Goal: Check status: Check status

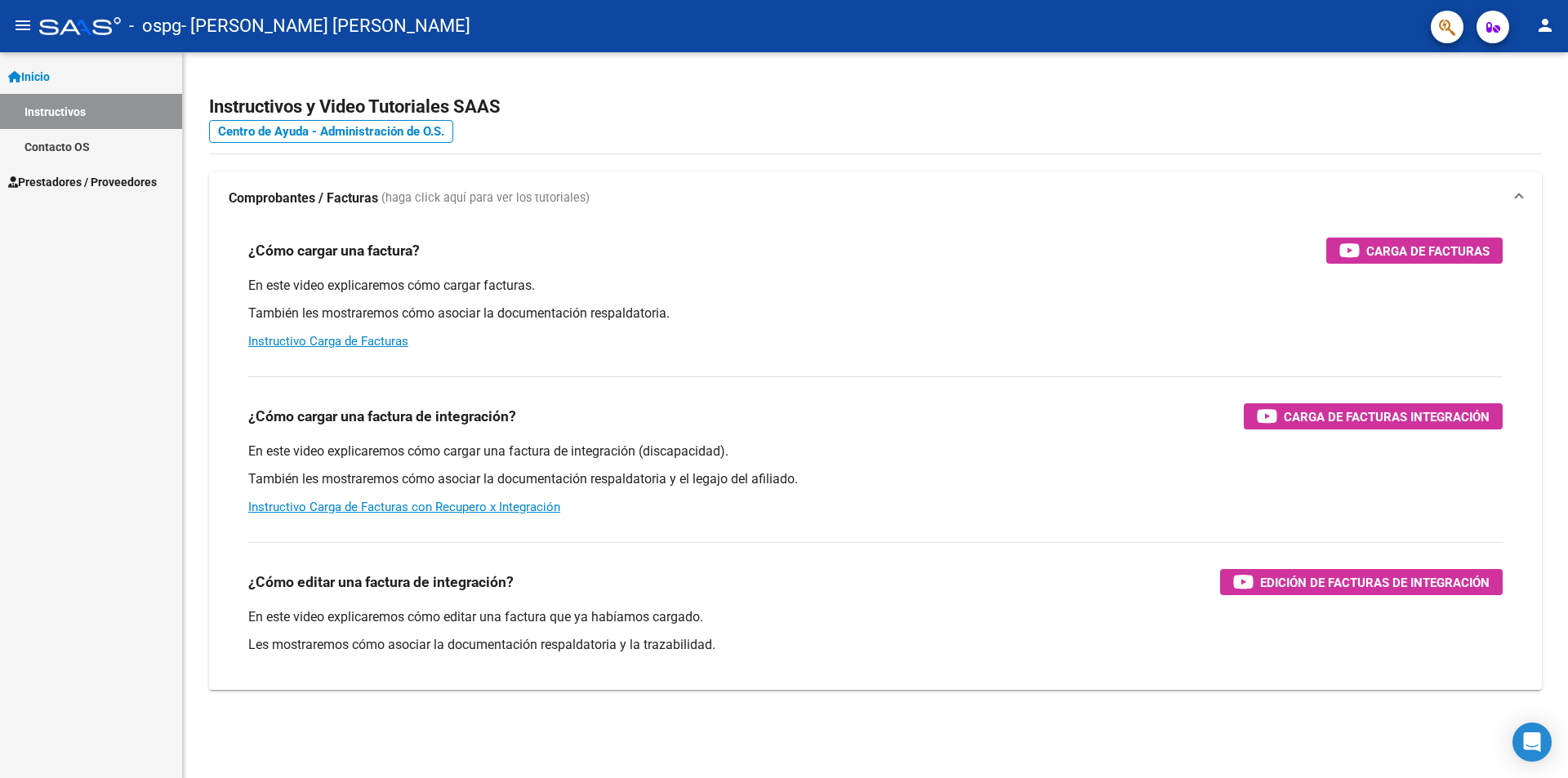
click at [124, 184] on span "Prestadores / Proveedores" at bounding box center [82, 182] width 149 height 18
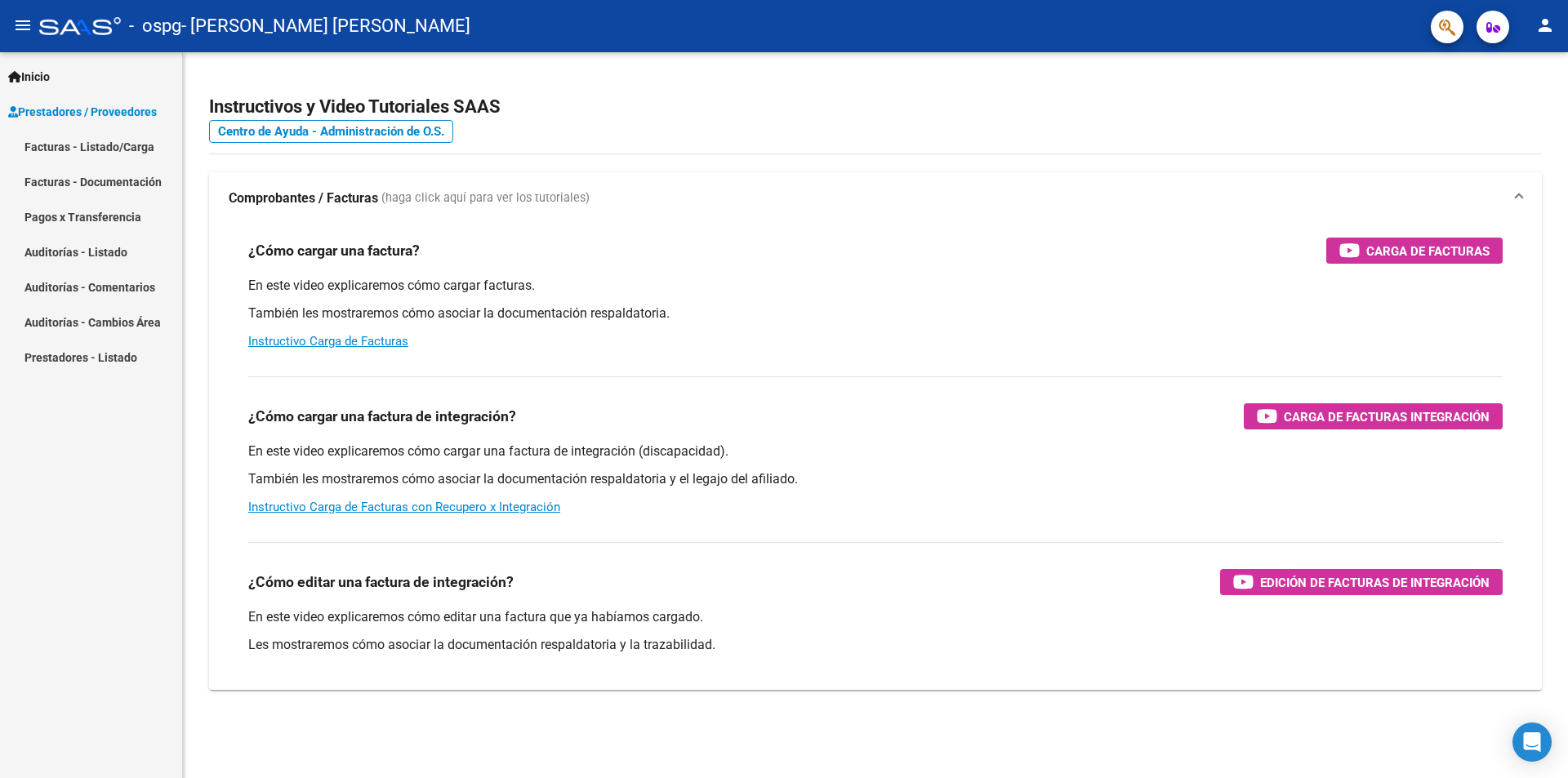
click at [109, 214] on link "Pagos x Transferencia" at bounding box center [91, 217] width 182 height 35
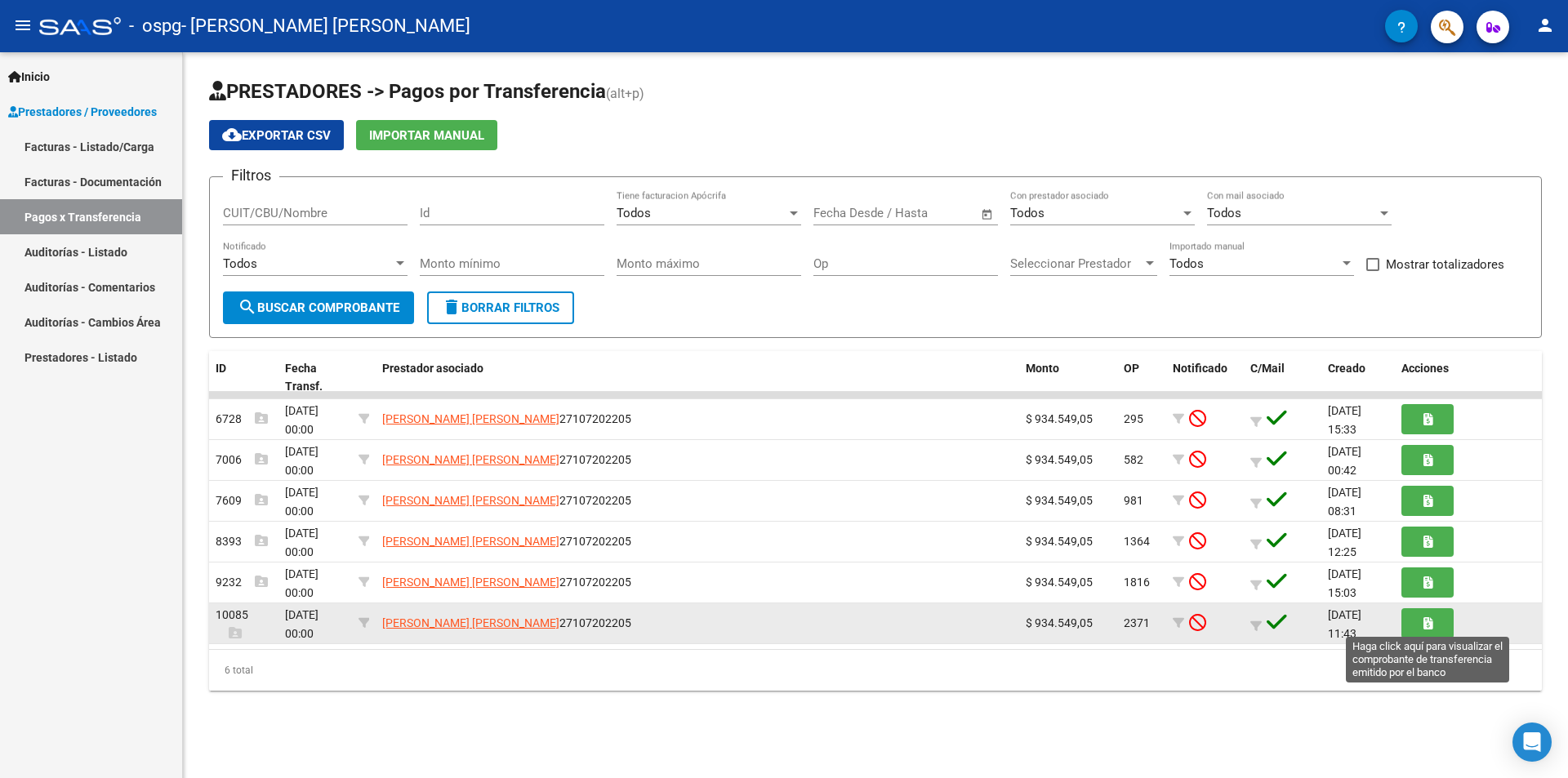
click at [1440, 624] on button "button" at bounding box center [1427, 623] width 52 height 30
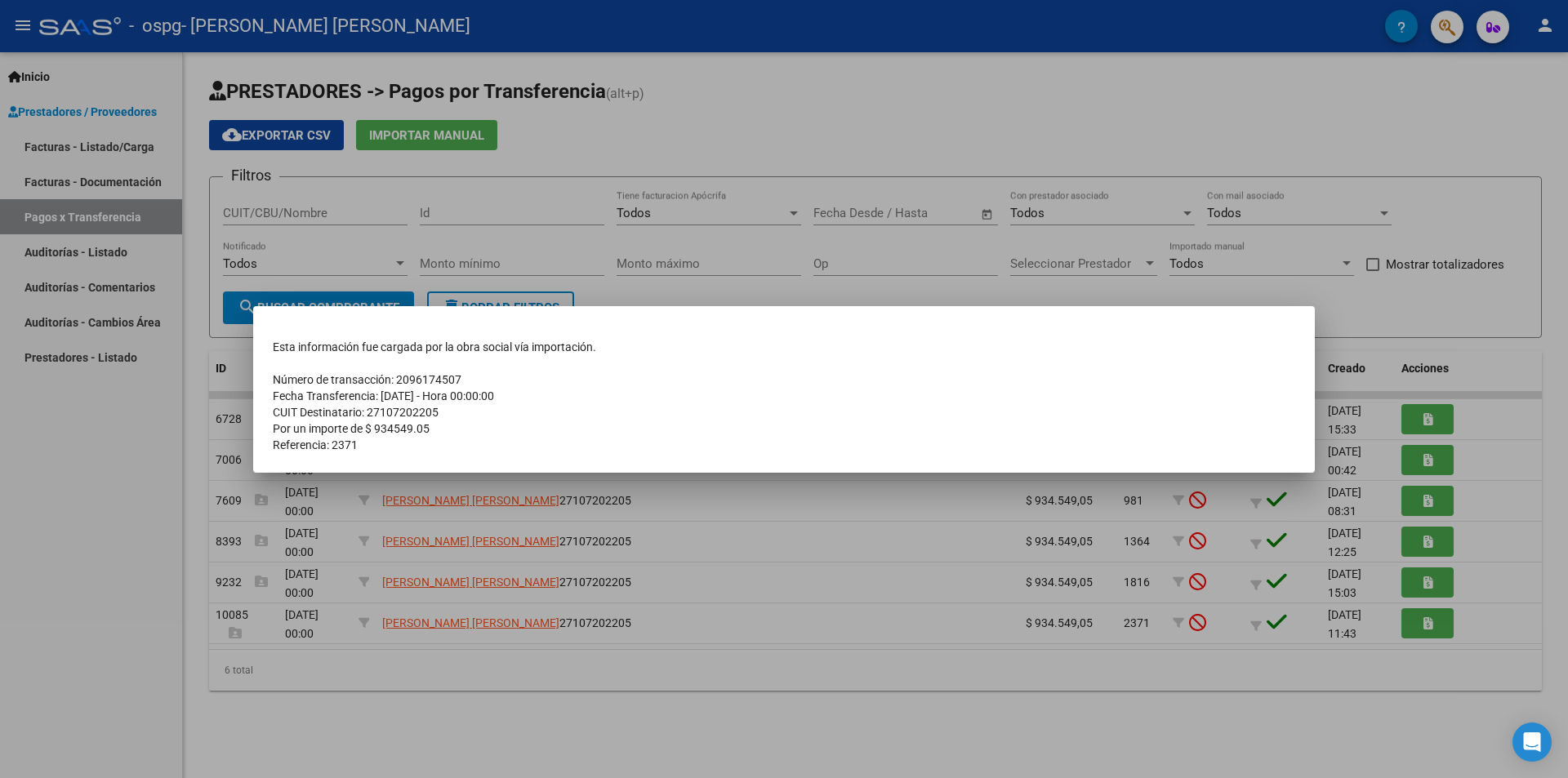
click at [1439, 626] on div at bounding box center [784, 389] width 1568 height 778
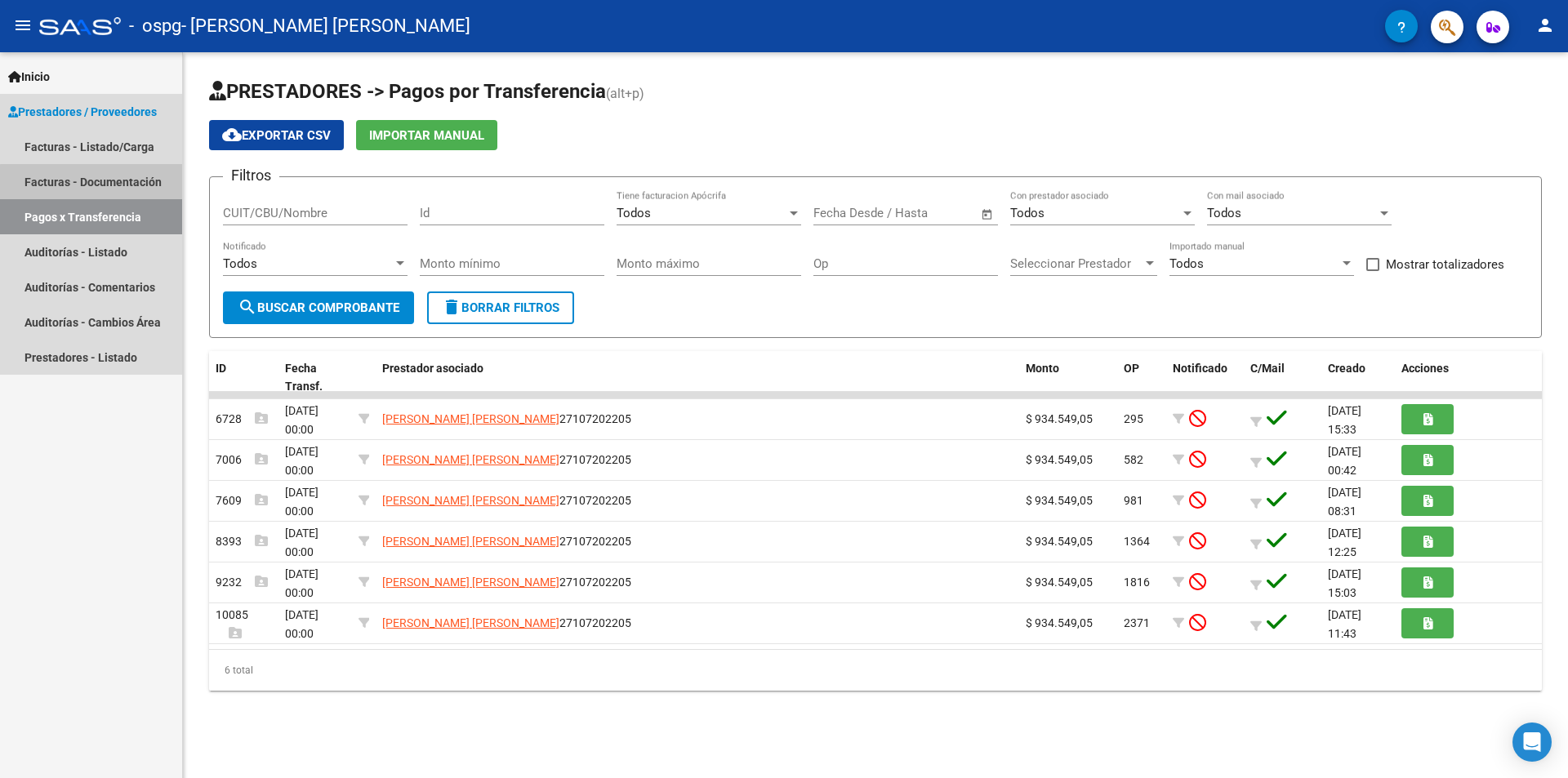
click at [132, 185] on link "Facturas - Documentación" at bounding box center [91, 181] width 182 height 35
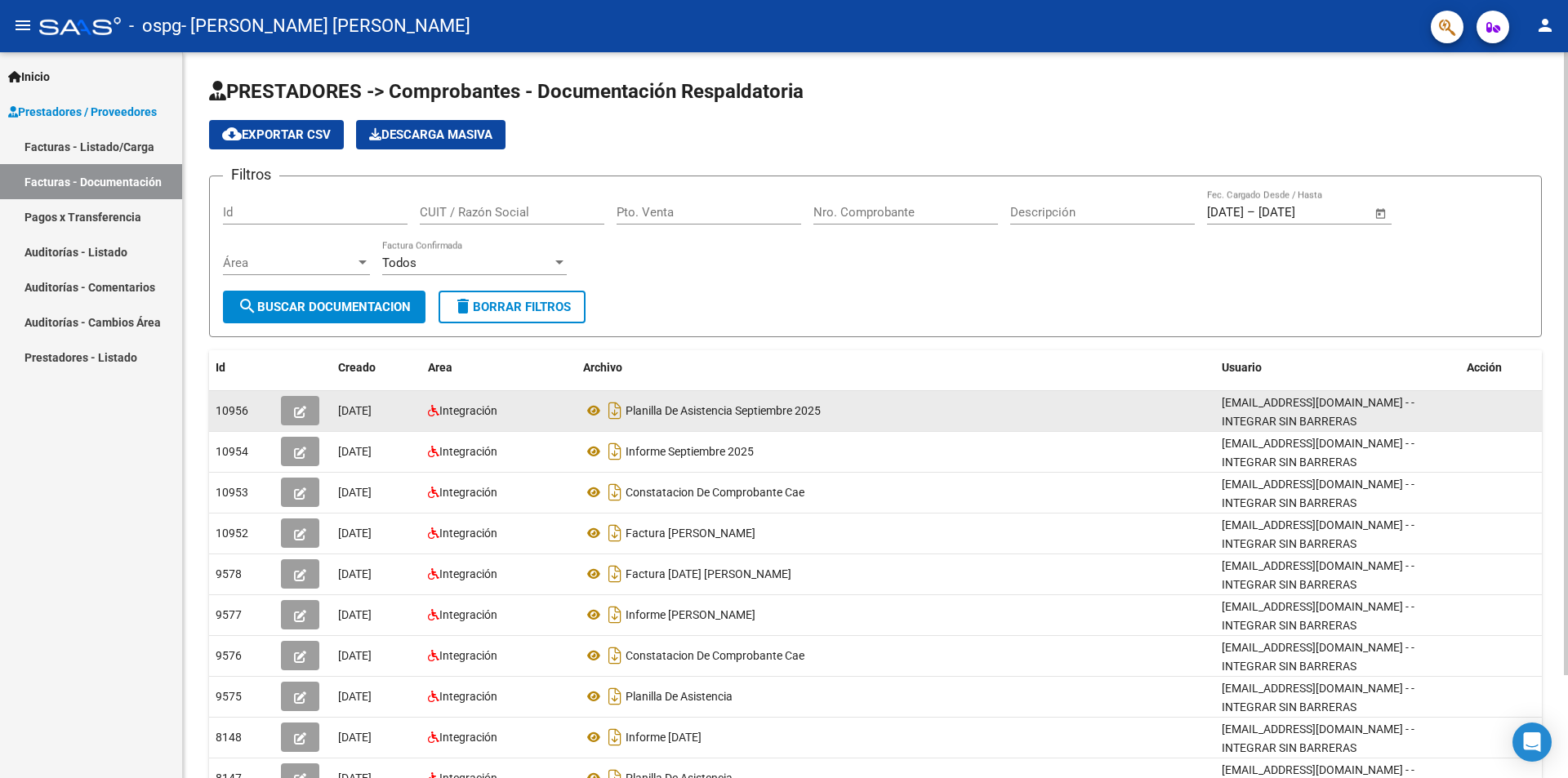
scroll to position [120, 0]
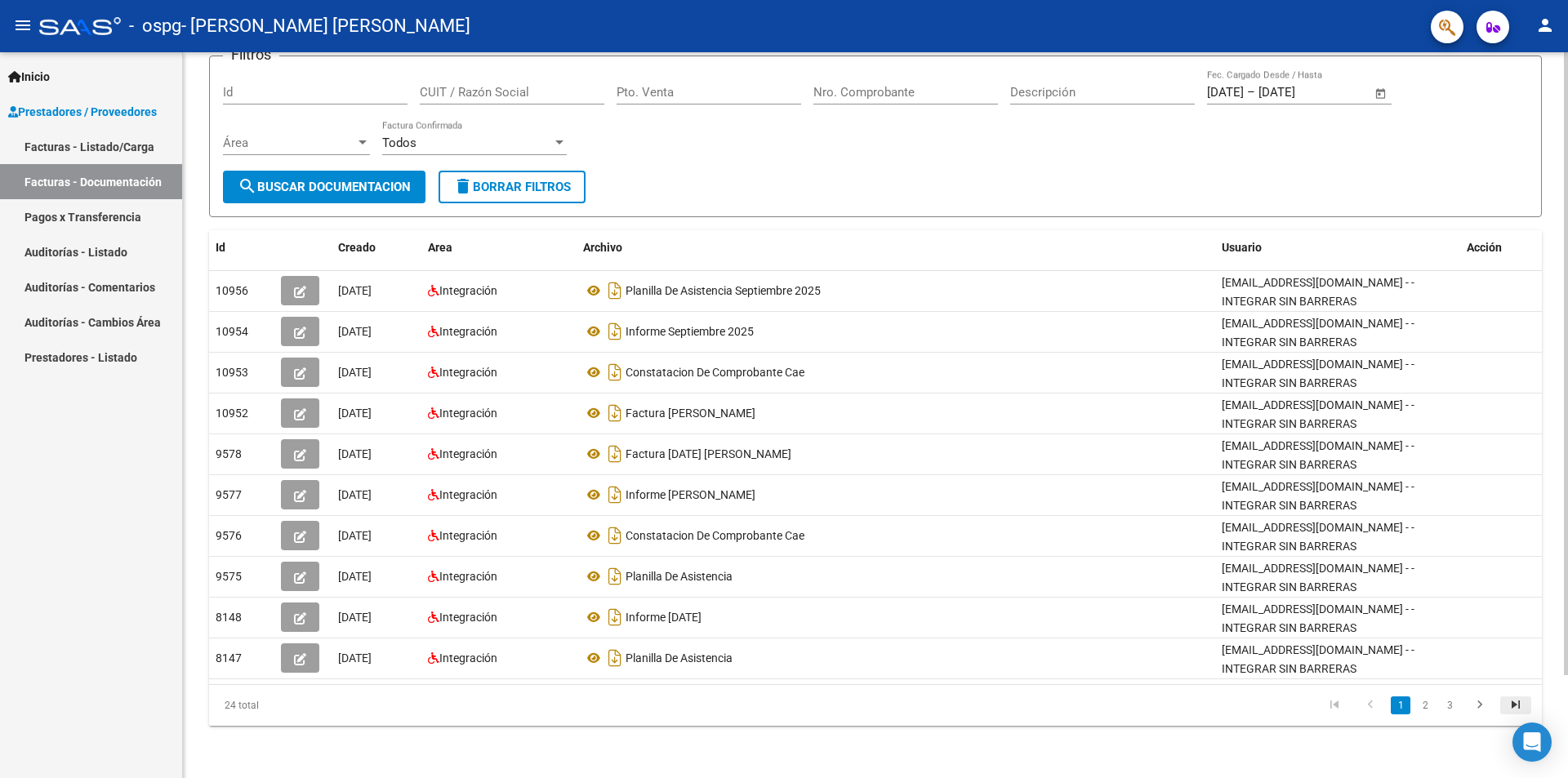
click at [1517, 706] on icon "go to last page" at bounding box center [1515, 707] width 21 height 19
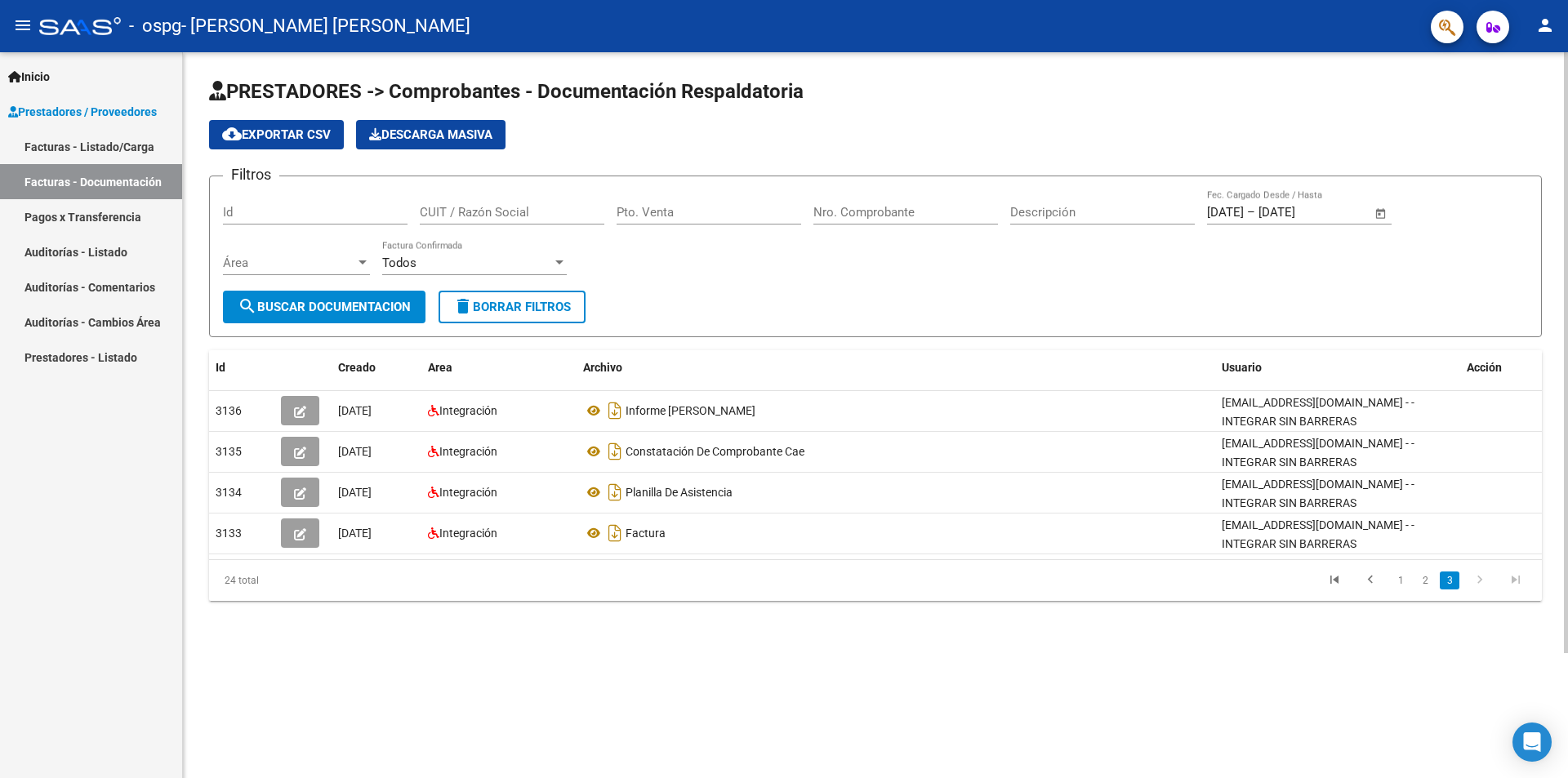
scroll to position [0, 0]
click at [94, 216] on link "Pagos x Transferencia" at bounding box center [91, 217] width 182 height 35
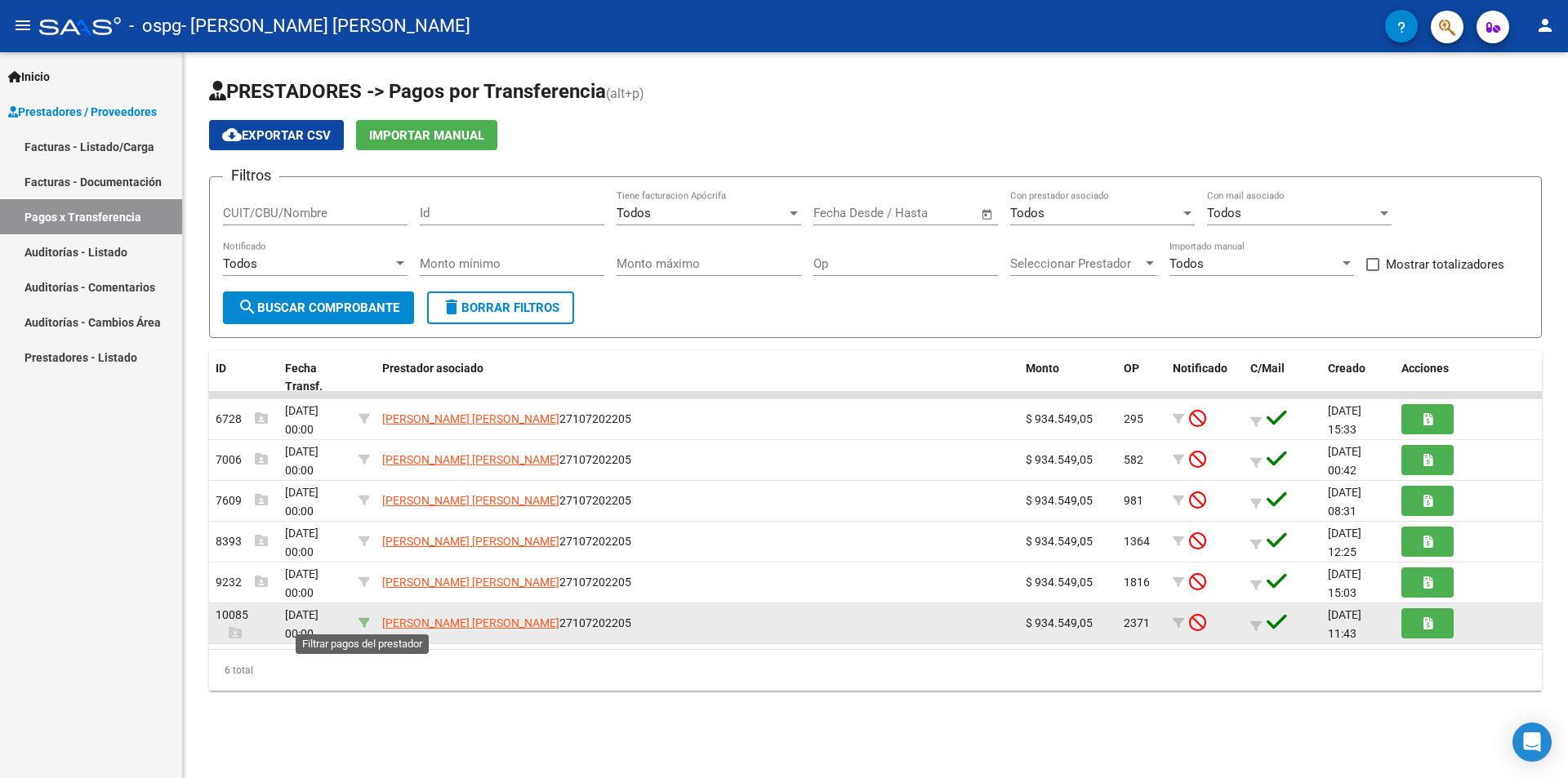
click at [364, 625] on icon at bounding box center [363, 623] width 11 height 11
type input "27107202205"
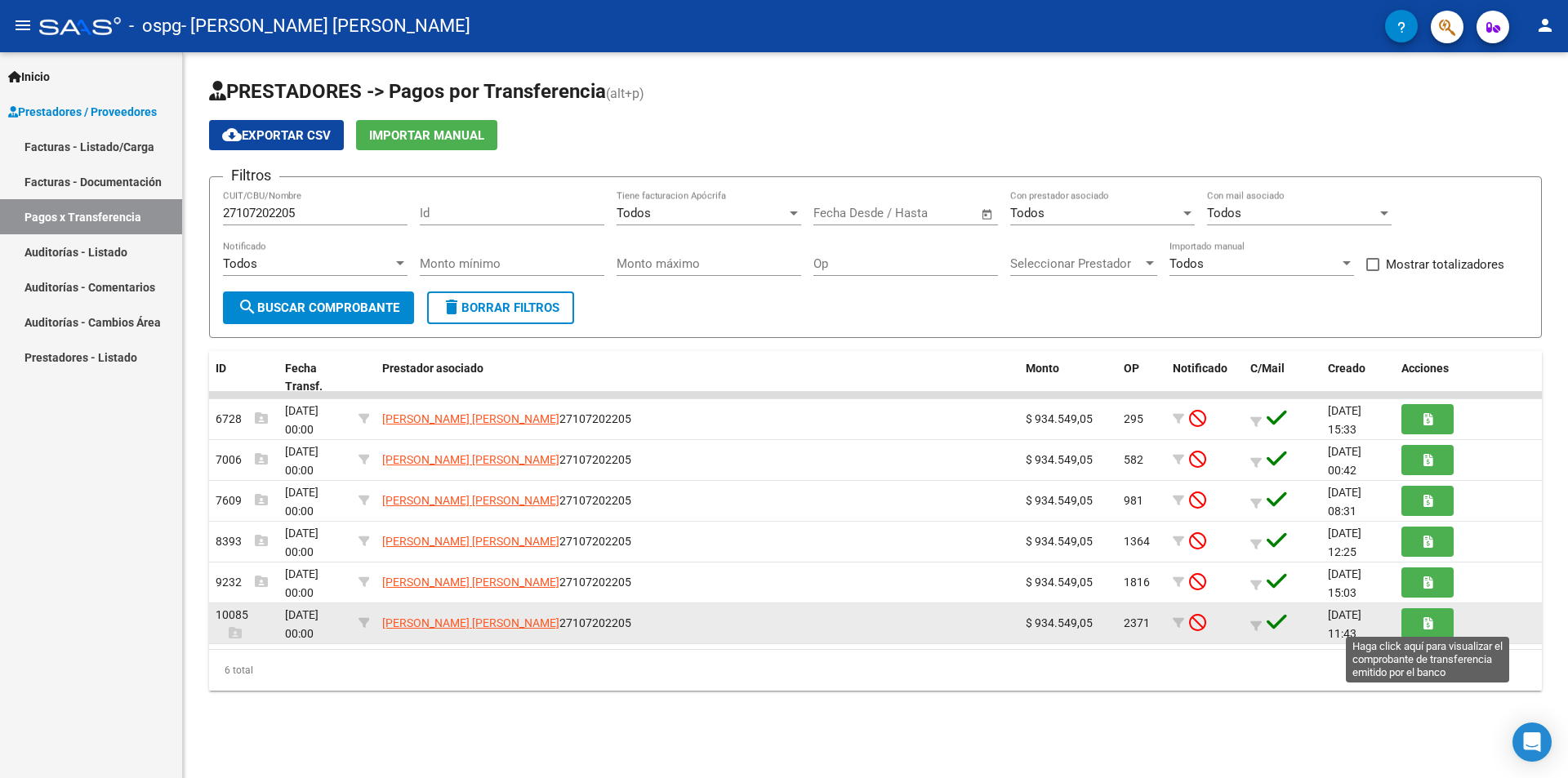
click at [1427, 628] on icon "button" at bounding box center [1428, 624] width 9 height 12
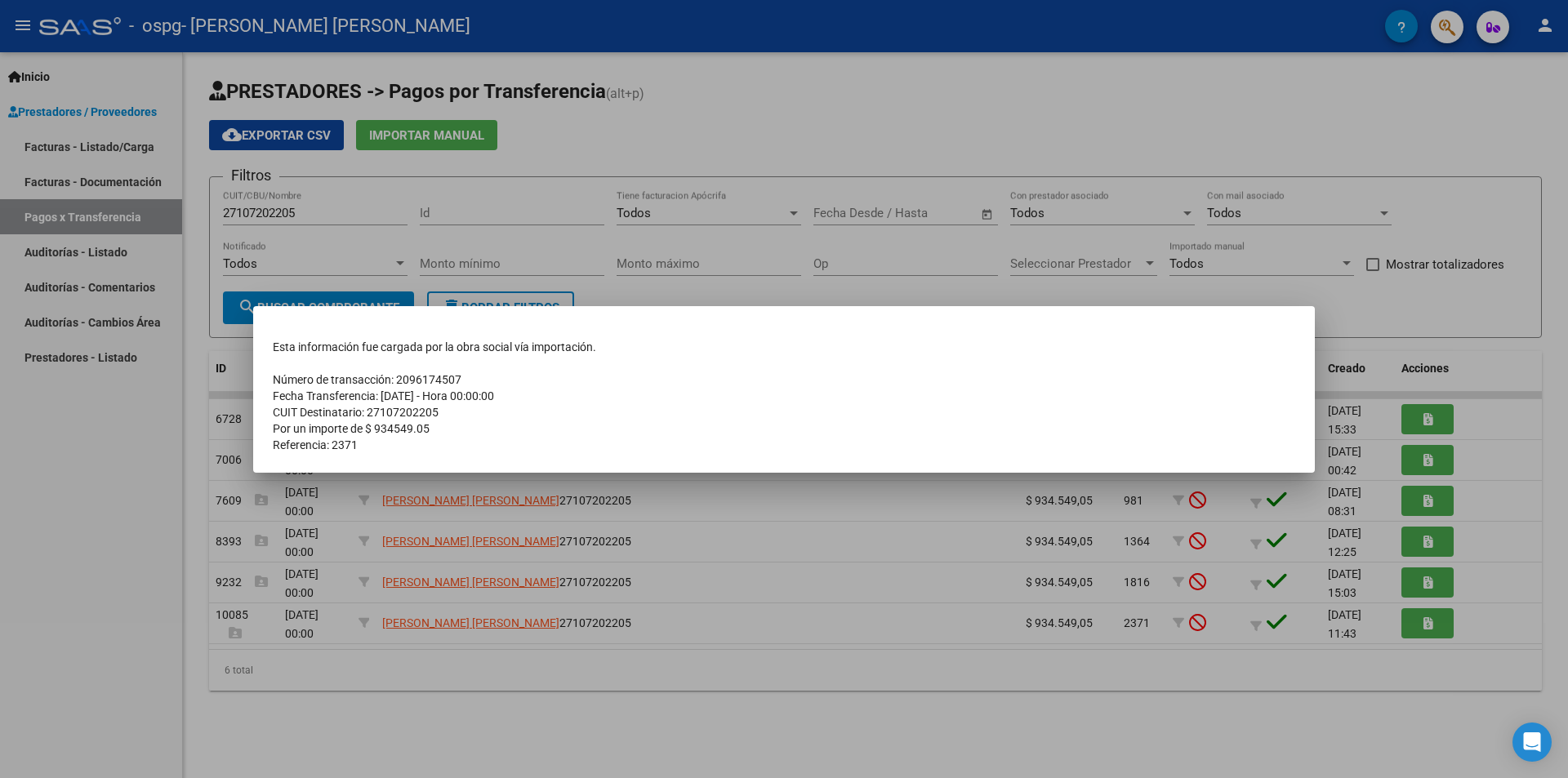
click at [1111, 395] on td "Fecha Transferencia: [DATE] - Hora 00:00:00" at bounding box center [783, 396] width 1022 height 17
click at [765, 162] on div at bounding box center [784, 389] width 1568 height 778
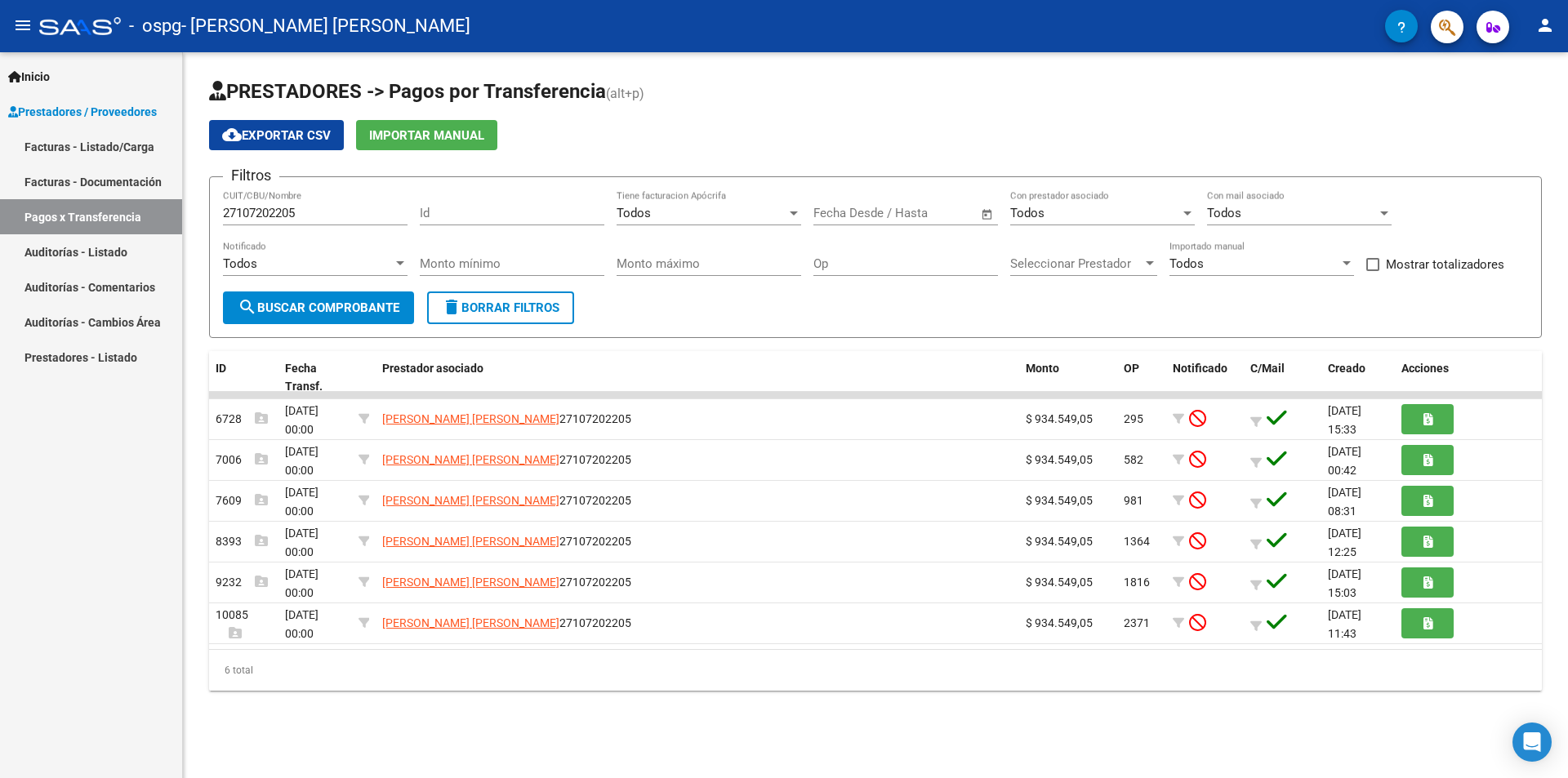
click at [128, 149] on link "Facturas - Listado/Carga" at bounding box center [91, 146] width 182 height 35
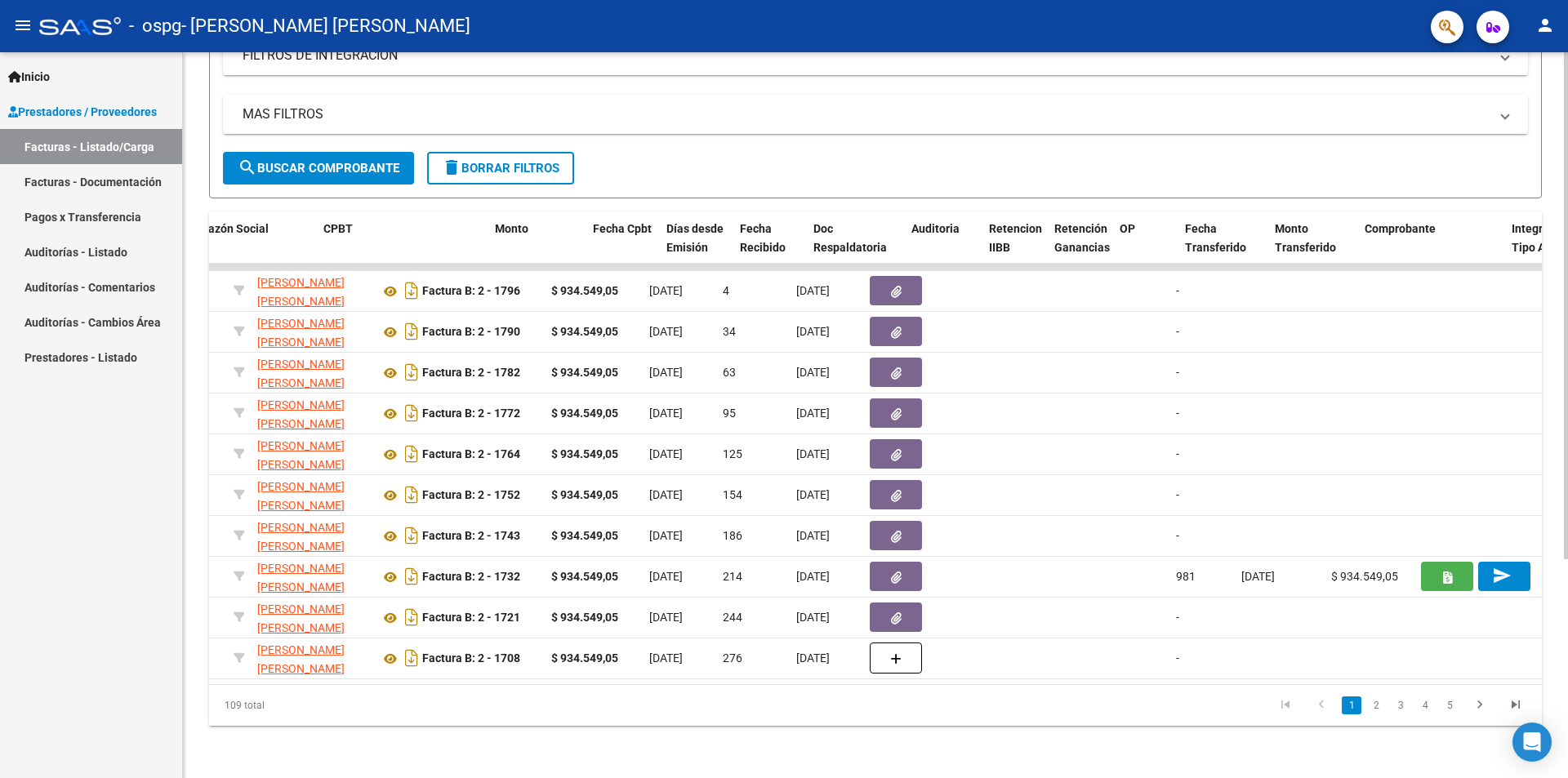
scroll to position [0, 522]
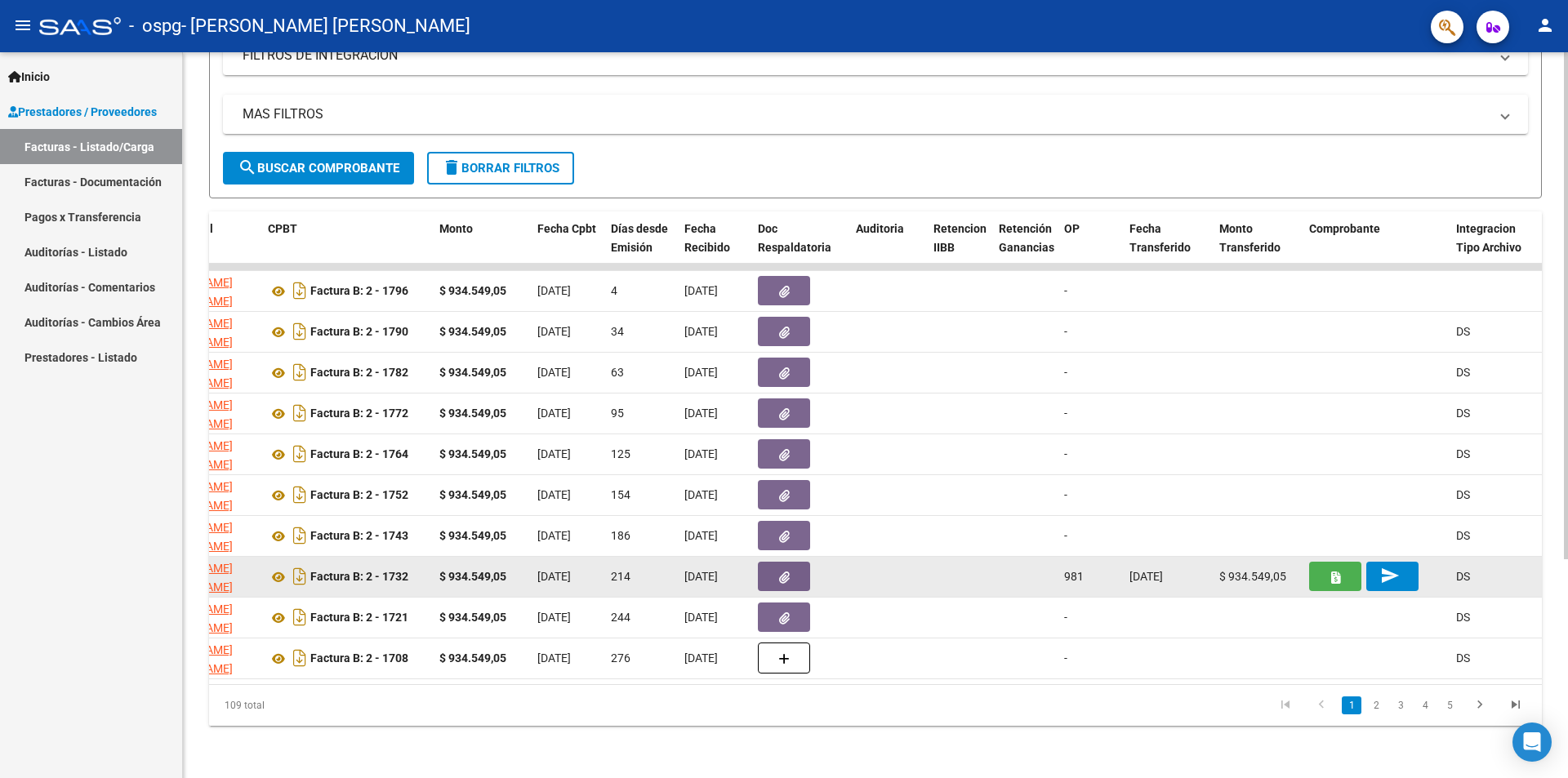
click at [1344, 575] on button "button" at bounding box center [1335, 577] width 52 height 30
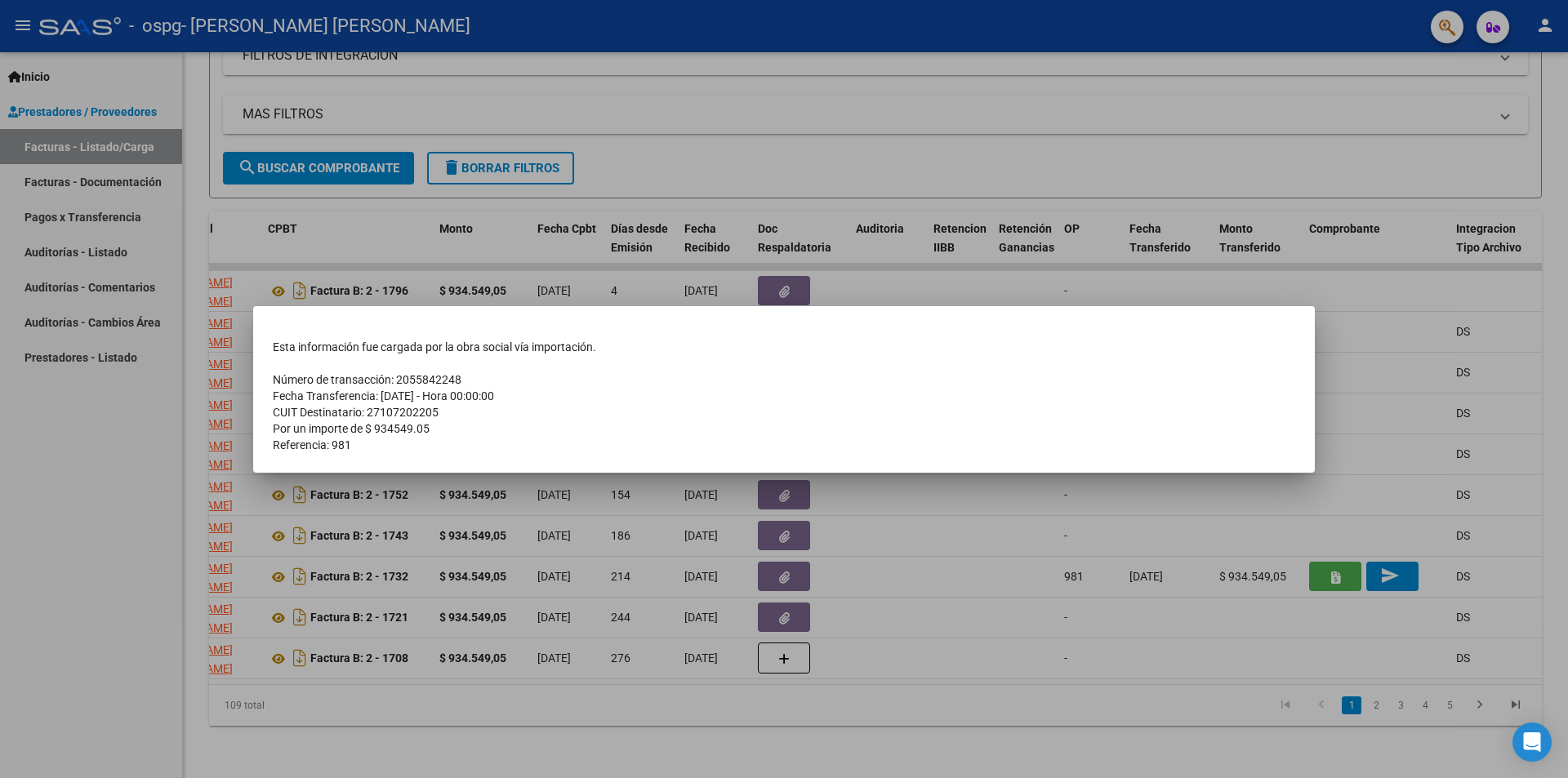
click at [1199, 502] on div at bounding box center [784, 389] width 1568 height 778
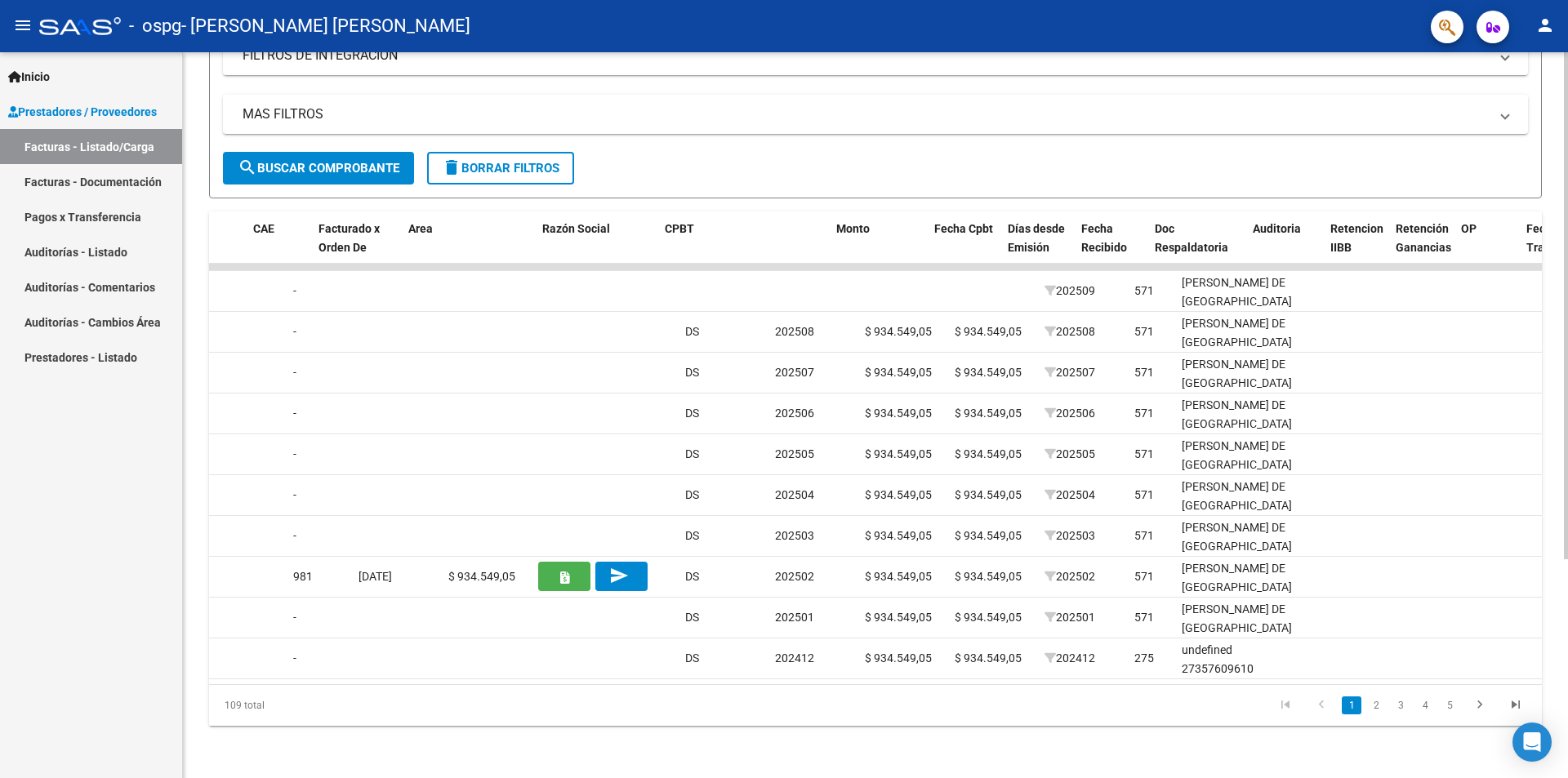
scroll to position [0, 0]
